Goal: Transaction & Acquisition: Book appointment/travel/reservation

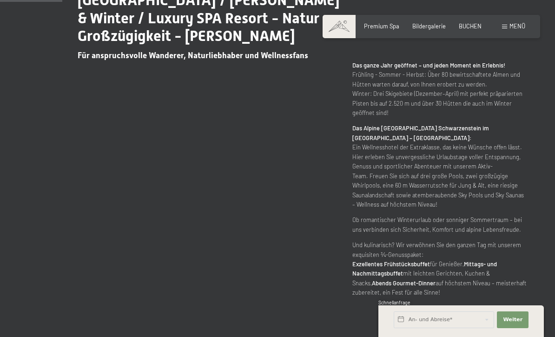
scroll to position [422, 0]
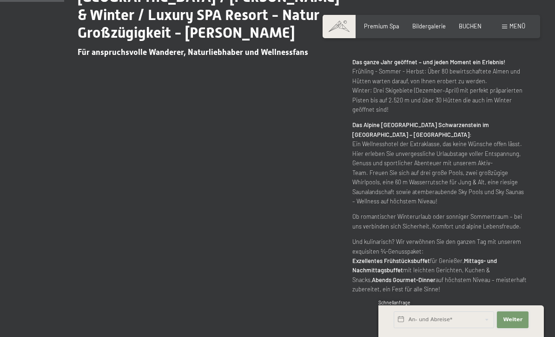
click at [522, 328] on button "Weiter Adressfelder ausblenden" at bounding box center [513, 319] width 32 height 17
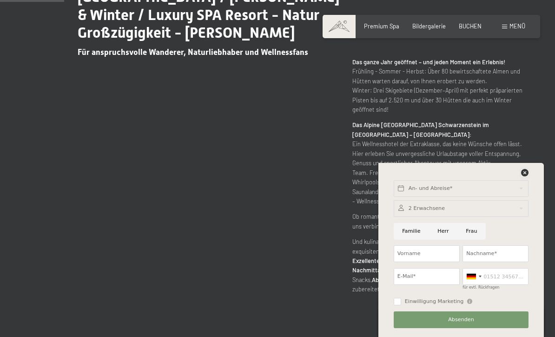
click at [522, 176] on icon at bounding box center [525, 172] width 7 height 7
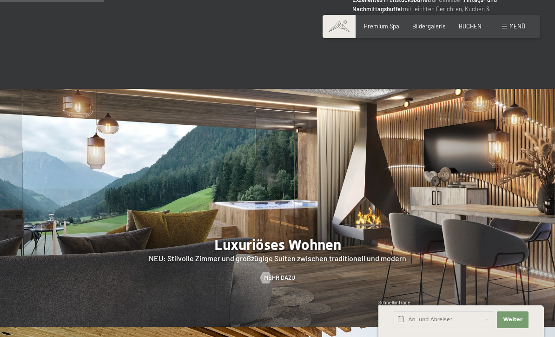
scroll to position [683, 0]
click at [520, 328] on button "Weiter Adressfelder ausblenden" at bounding box center [513, 319] width 32 height 17
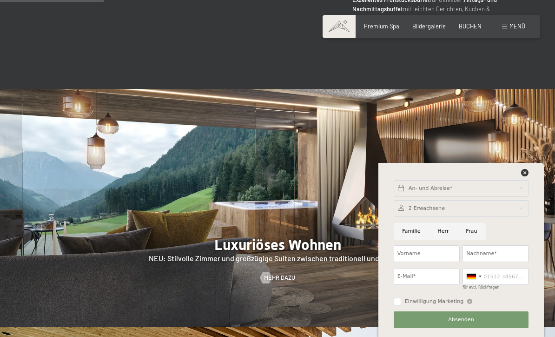
click at [528, 193] on img at bounding box center [277, 208] width 555 height 238
click at [526, 176] on icon at bounding box center [525, 172] width 7 height 7
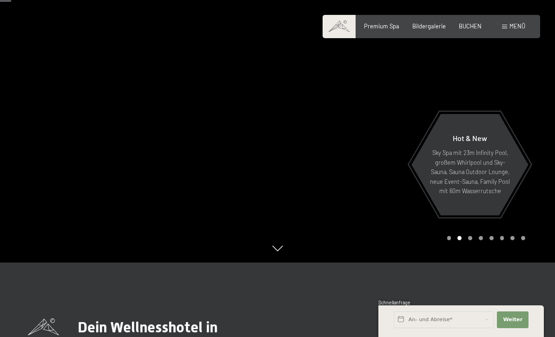
scroll to position [0, 0]
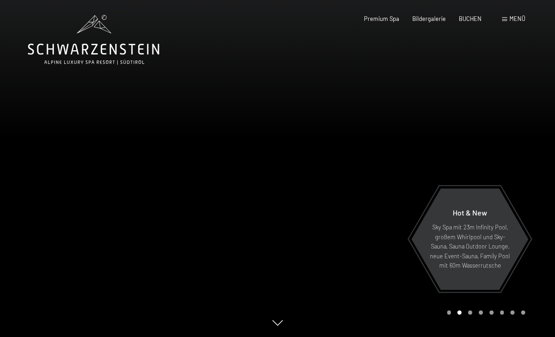
click at [503, 23] on div "Buchen Anfragen Premium Spa Bildergalerie BUCHEN Menü DE IT EN Gutschein Bilder…" at bounding box center [432, 19] width 188 height 8
click at [513, 22] on div "Menü" at bounding box center [513, 19] width 23 height 8
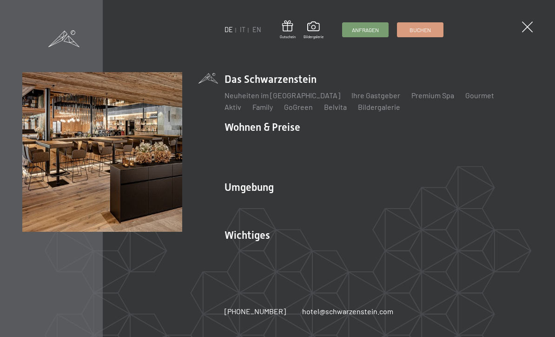
click at [502, 20] on div "DE IT EN Gutschein Bildergalerie Anfragen Buchen DE IT EN Das Schwarzenstein Ne…" at bounding box center [277, 168] width 555 height 337
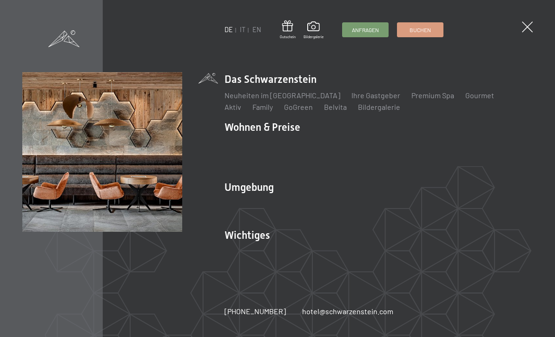
click at [253, 248] on link "Lage & Anreise" at bounding box center [250, 251] width 50 height 9
click at [362, 31] on span "Anfragen" at bounding box center [365, 30] width 27 height 8
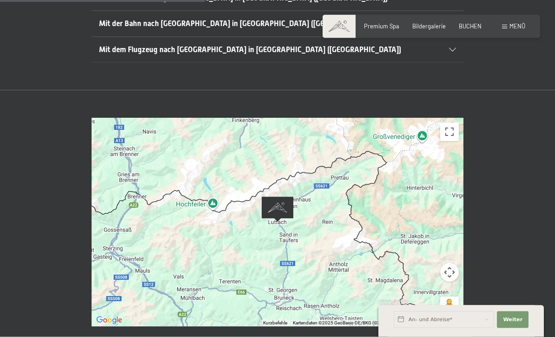
scroll to position [274, 0]
click at [316, 202] on div at bounding box center [278, 222] width 372 height 208
click at [455, 122] on button "Vollbildansicht ein/aus" at bounding box center [450, 131] width 19 height 19
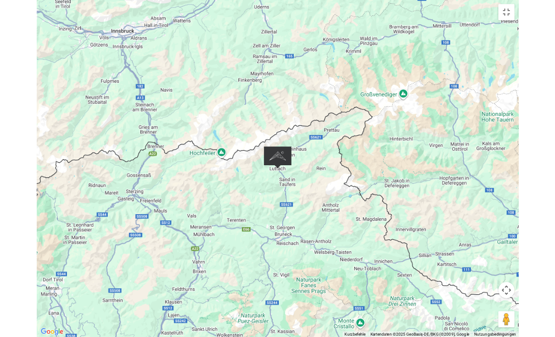
scroll to position [308, 0]
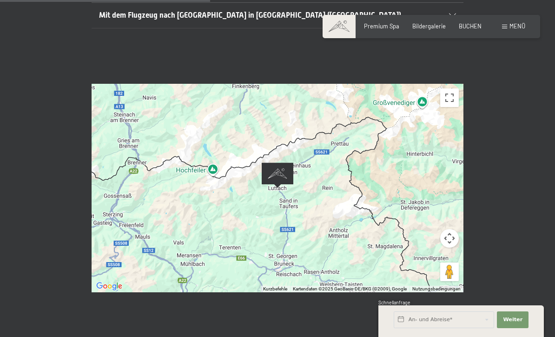
click at [396, 259] on div at bounding box center [278, 188] width 372 height 208
click at [450, 88] on button "Vollbildansicht ein/aus" at bounding box center [450, 97] width 19 height 19
click at [503, 26] on span at bounding box center [504, 27] width 5 height 4
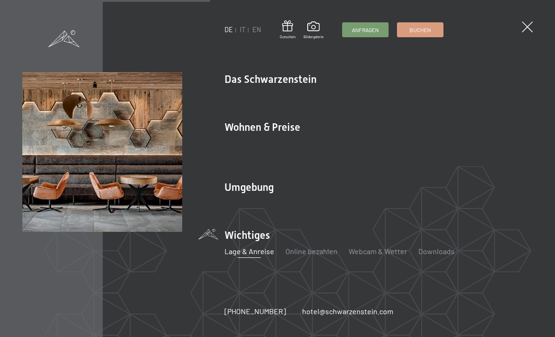
click at [533, 25] on span at bounding box center [527, 26] width 11 height 11
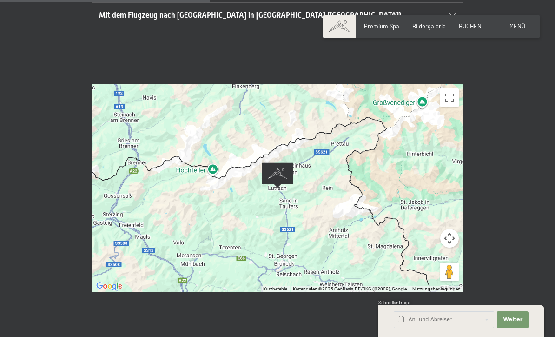
click at [454, 88] on button "Vollbildansicht ein/aus" at bounding box center [450, 97] width 19 height 19
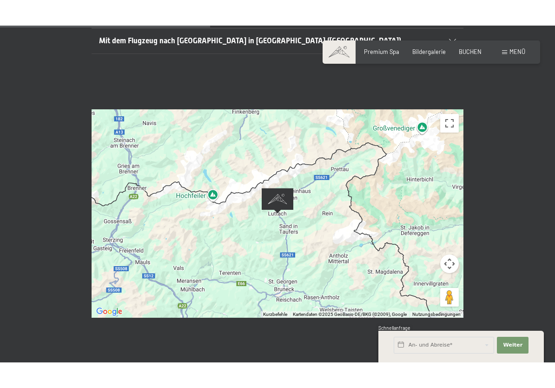
scroll to position [0, 0]
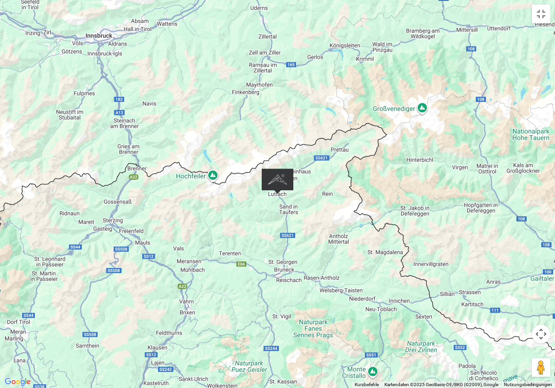
click at [538, 279] on div at bounding box center [277, 194] width 555 height 388
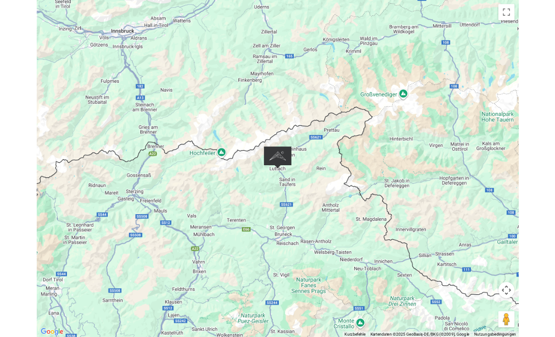
scroll to position [308, 0]
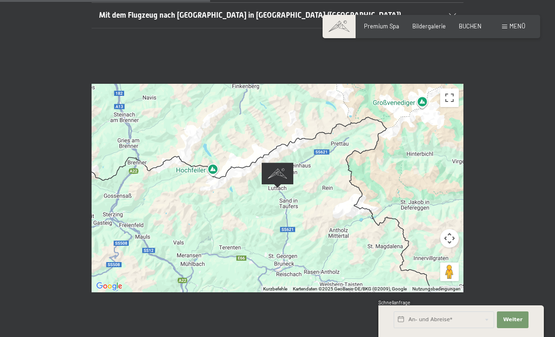
click at [517, 30] on div "Menü" at bounding box center [513, 26] width 23 height 8
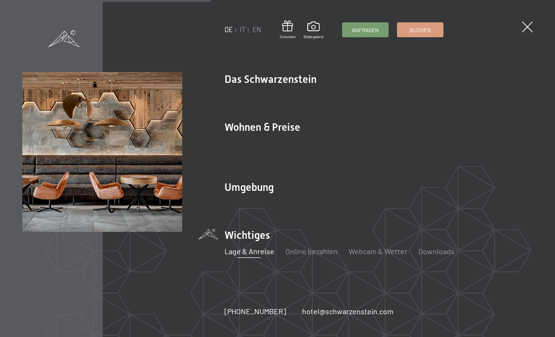
click at [545, 136] on div "DE IT EN Gutschein Bildergalerie Anfragen Buchen DE IT EN Das Schwarzenstein Ne…" at bounding box center [277, 168] width 555 height 337
click at [529, 27] on span at bounding box center [527, 26] width 11 height 11
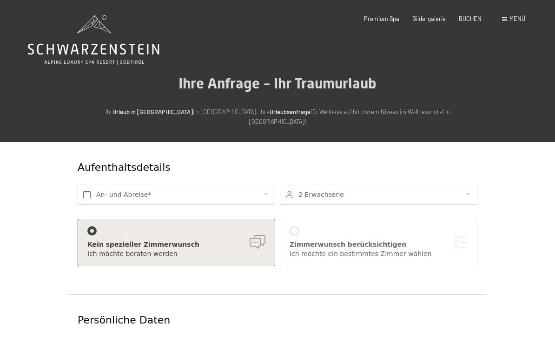
click at [514, 16] on span "Menü" at bounding box center [518, 18] width 16 height 7
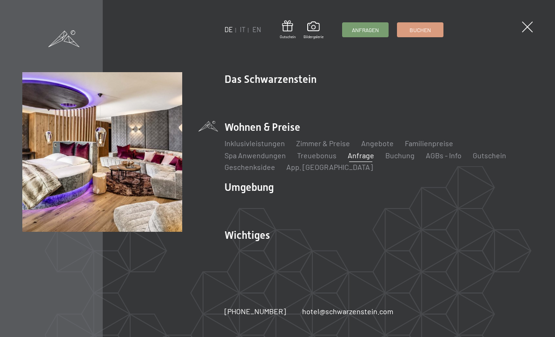
click at [528, 27] on span at bounding box center [527, 26] width 11 height 11
